Goal: Check status

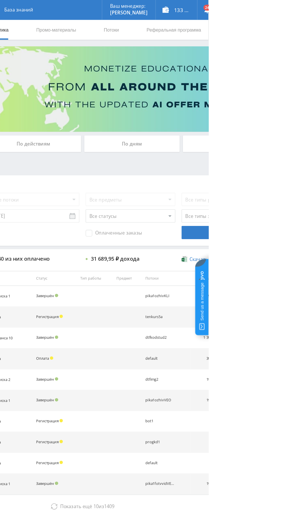
click at [222, 122] on div "По дням" at bounding box center [215, 124] width 83 height 14
click at [0, 0] on input "По дням" at bounding box center [0, 0] width 0 height 0
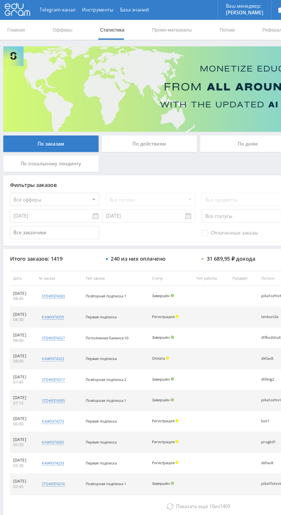
click at [197, 125] on div "По дням" at bounding box center [215, 124] width 83 height 14
click at [0, 0] on input "По дням" at bounding box center [0, 0] width 0 height 0
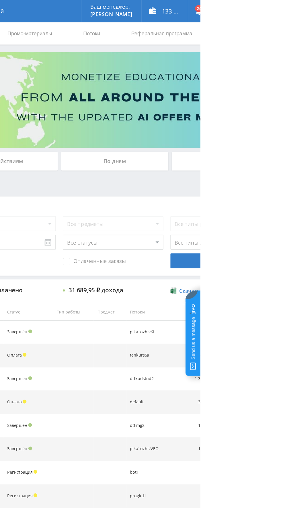
click at [225, 126] on div "По дням" at bounding box center [215, 124] width 83 height 14
click at [0, 0] on input "По дням" at bounding box center [0, 0] width 0 height 0
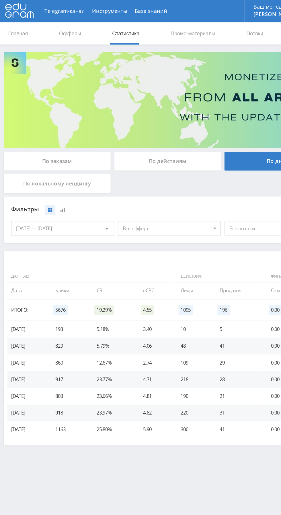
click at [150, 177] on span "Все офферы" at bounding box center [128, 176] width 67 height 11
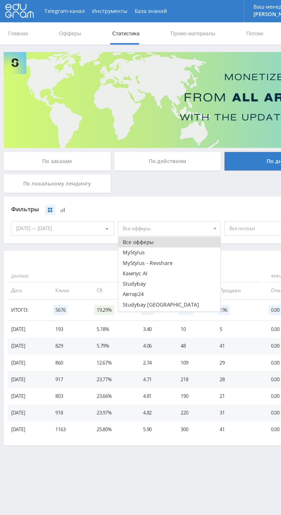
click at [102, 202] on button "MyStylus - Revshare" at bounding box center [131, 203] width 79 height 8
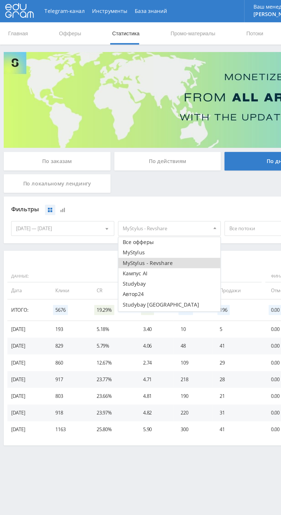
click at [110, 204] on button "MyStylus - Revshare" at bounding box center [131, 203] width 79 height 8
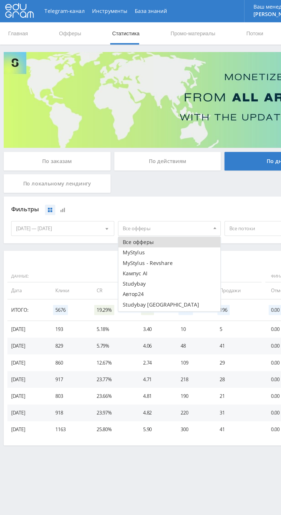
click at [103, 195] on button "MyStylus" at bounding box center [131, 195] width 79 height 8
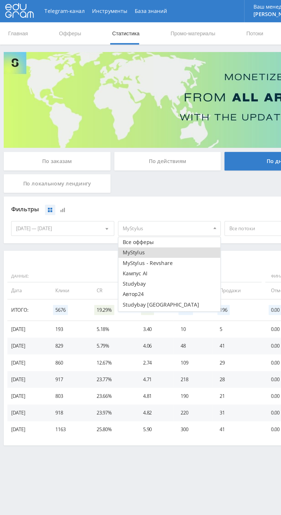
click at [113, 205] on button "MyStylus - Revshare" at bounding box center [131, 203] width 79 height 8
